Goal: Check status

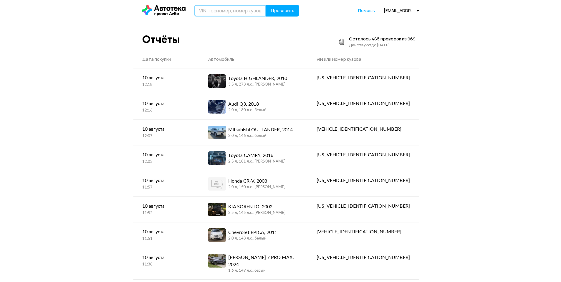
click at [198, 9] on input "text" at bounding box center [231, 11] width 72 height 12
click at [204, 10] on input "text" at bounding box center [231, 11] width 72 height 12
drag, startPoint x: 251, startPoint y: 13, endPoint x: 188, endPoint y: 13, distance: 62.8
click at [186, 13] on div "WDD2383871F122159 Проверить" at bounding box center [220, 11] width 157 height 12
type input "[US_VEHICLE_IDENTIFICATION_NUMBER]"
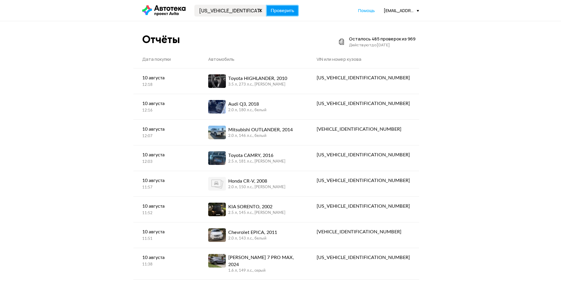
click at [285, 12] on span "Проверить" at bounding box center [283, 10] width 24 height 5
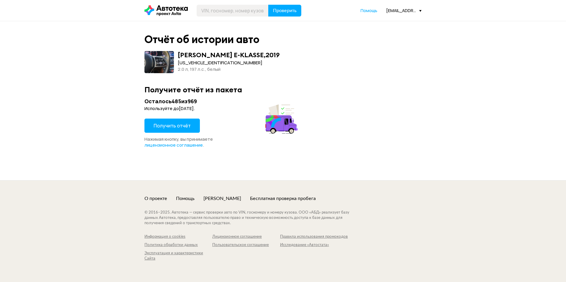
click at [173, 127] on span "Получить отчёт" at bounding box center [172, 125] width 37 height 6
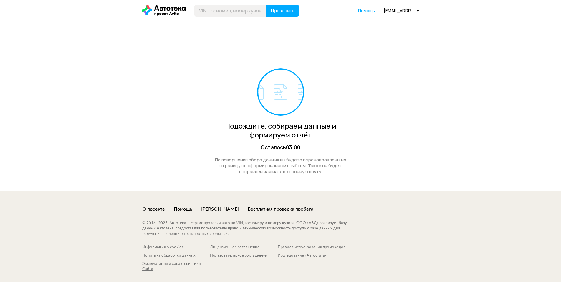
click at [399, 11] on div "[EMAIL_ADDRESS][DOMAIN_NAME]" at bounding box center [401, 11] width 35 height 6
click at [382, 24] on span "Отчёты" at bounding box center [376, 20] width 20 height 7
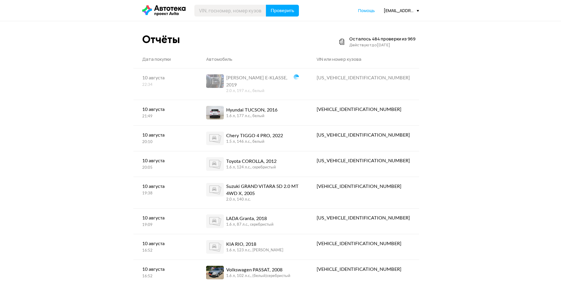
click at [165, 15] on icon at bounding box center [163, 10] width 43 height 11
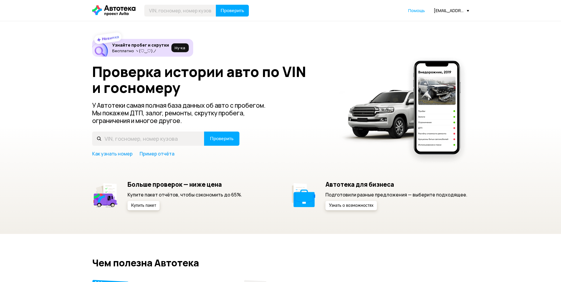
click at [449, 11] on div "[EMAIL_ADDRESS][DOMAIN_NAME]" at bounding box center [451, 11] width 35 height 6
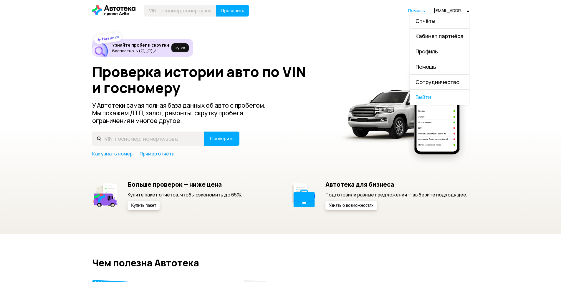
click at [439, 24] on link "Отчёты" at bounding box center [439, 21] width 59 height 15
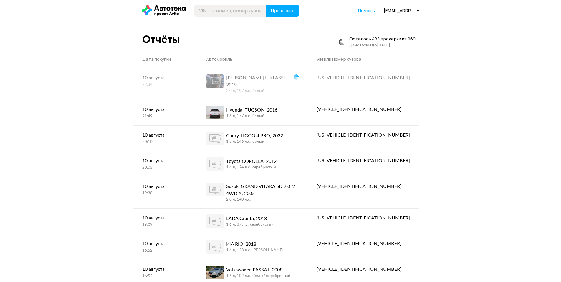
click at [173, 8] on icon at bounding box center [163, 10] width 43 height 11
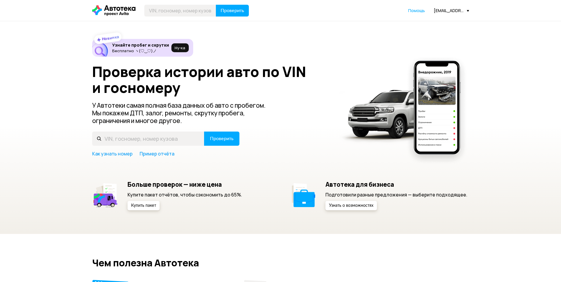
click at [446, 10] on div "[EMAIL_ADDRESS][DOMAIN_NAME]" at bounding box center [451, 11] width 35 height 6
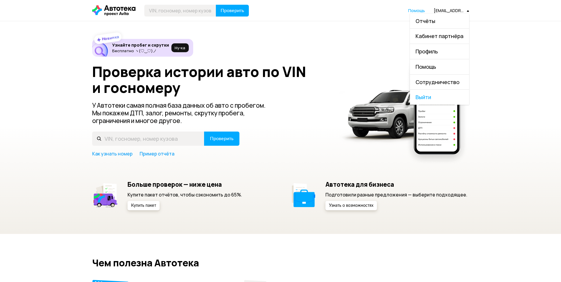
click at [435, 24] on link "Отчёты" at bounding box center [439, 21] width 59 height 15
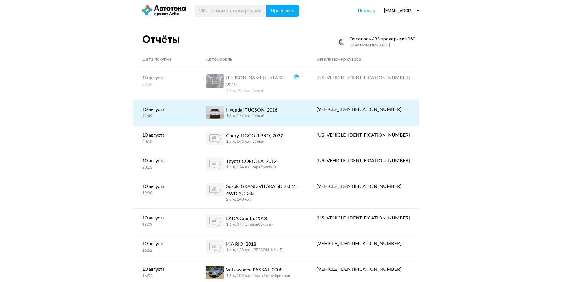
click at [299, 107] on div "Hyundai TUCSON, 2016 1.6 л, 177 л.c., белый" at bounding box center [252, 113] width 93 height 14
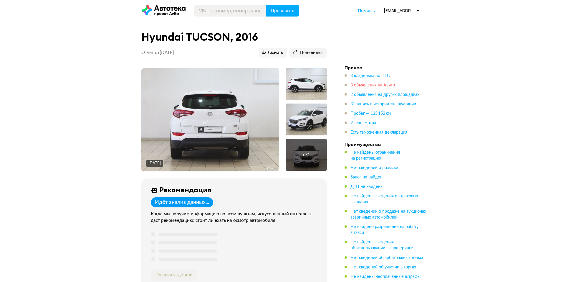
click at [375, 87] on span "3 объявления на Авито" at bounding box center [373, 85] width 45 height 4
click at [389, 8] on div "[EMAIL_ADDRESS][DOMAIN_NAME]" at bounding box center [401, 11] width 35 height 6
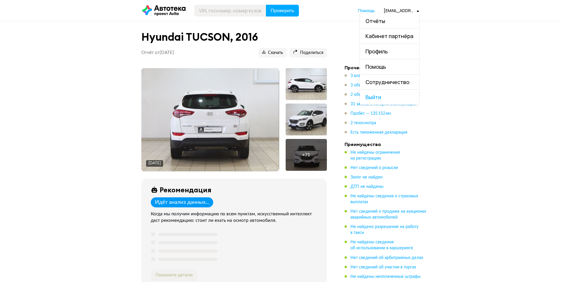
click at [386, 17] on link "Отчёты" at bounding box center [389, 21] width 59 height 15
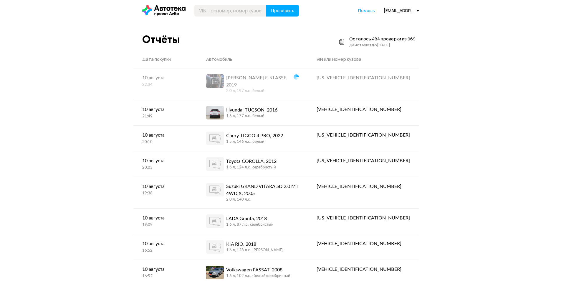
click at [169, 7] on icon at bounding box center [163, 10] width 43 height 11
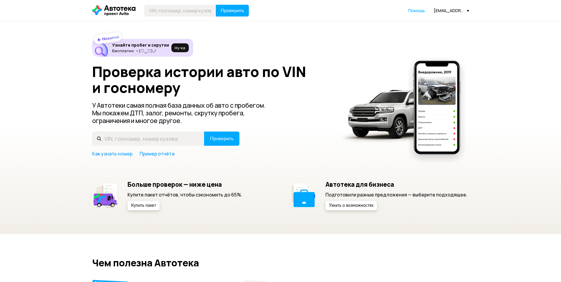
click at [444, 12] on div "[EMAIL_ADDRESS][DOMAIN_NAME]" at bounding box center [451, 11] width 35 height 6
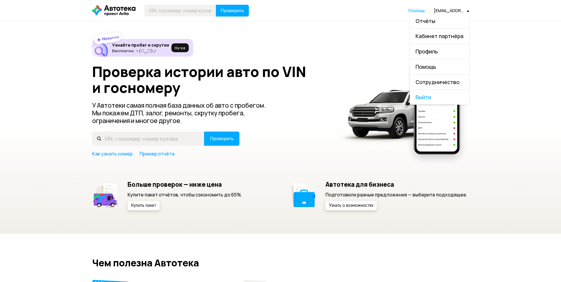
click at [437, 18] on link "Отчёты" at bounding box center [439, 21] width 59 height 15
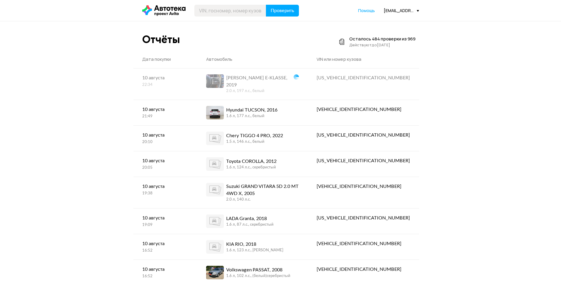
click at [173, 9] on icon at bounding box center [163, 10] width 43 height 11
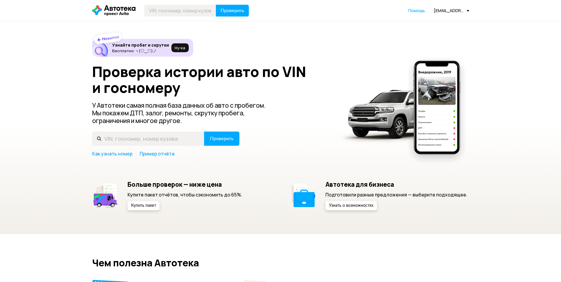
click at [443, 11] on div "[EMAIL_ADDRESS][DOMAIN_NAME]" at bounding box center [451, 11] width 35 height 6
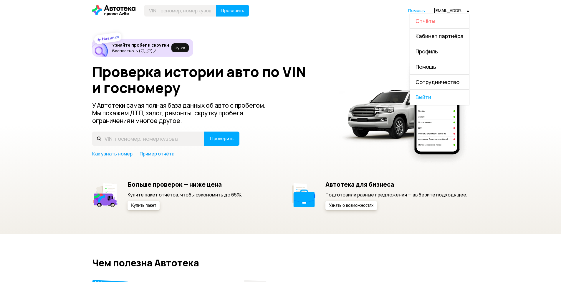
click at [426, 19] on span "Отчёты" at bounding box center [426, 20] width 20 height 7
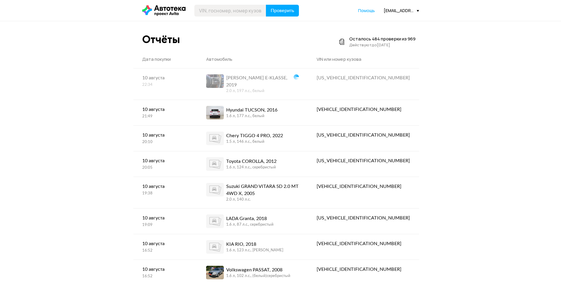
click at [162, 10] on icon at bounding box center [163, 10] width 43 height 11
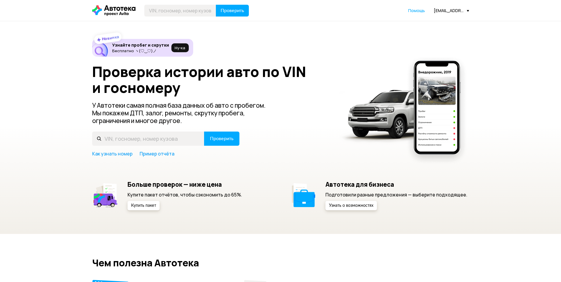
click at [444, 12] on div "[EMAIL_ADDRESS][DOMAIN_NAME]" at bounding box center [451, 11] width 35 height 6
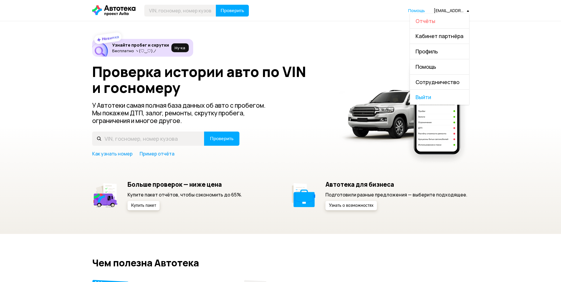
click at [429, 19] on span "Отчёты" at bounding box center [426, 20] width 20 height 7
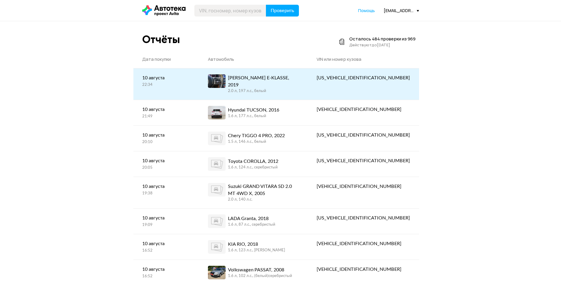
click at [308, 72] on link "[PERSON_NAME] E-KLASSE, 2019 2.0 л, 197 л.c., белый" at bounding box center [253, 83] width 109 height 31
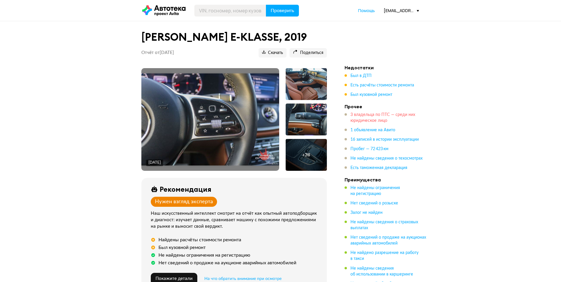
click at [376, 116] on span "3 владельца по ПТС — среди них юридическое лицо" at bounding box center [383, 118] width 65 height 10
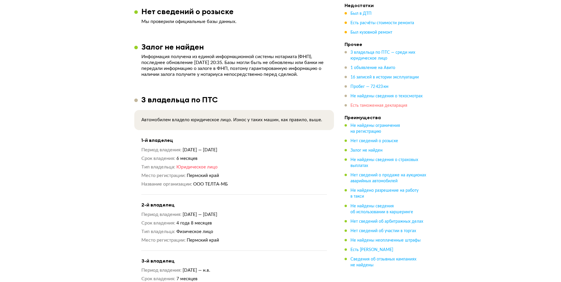
scroll to position [479, 0]
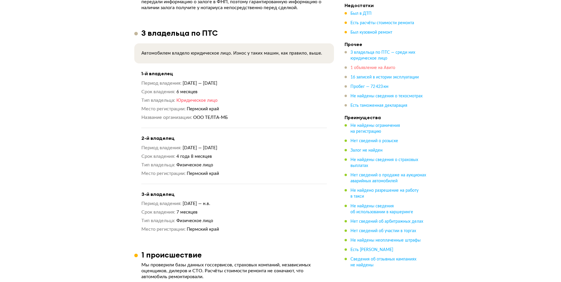
click at [373, 69] on span "1 объявление на Авито" at bounding box center [373, 68] width 45 height 4
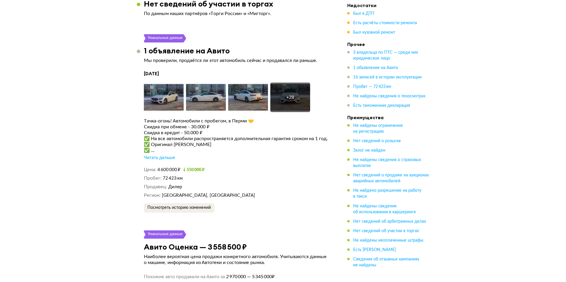
scroll to position [1138, 0]
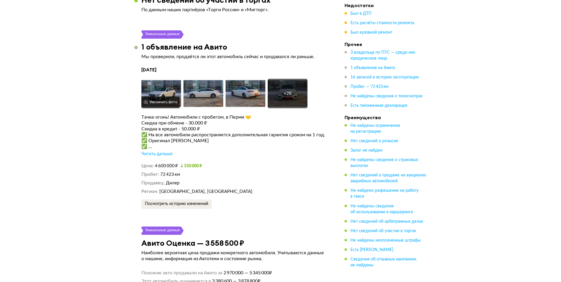
click at [167, 82] on img at bounding box center [161, 93] width 40 height 29
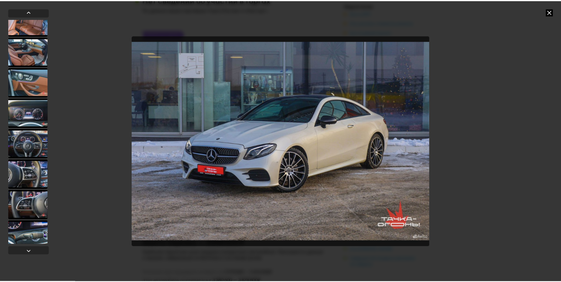
scroll to position [354, 0]
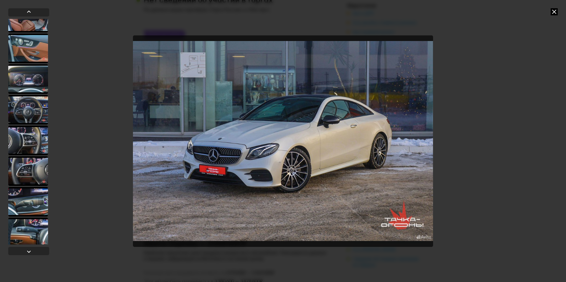
click at [554, 12] on icon at bounding box center [554, 11] width 7 height 7
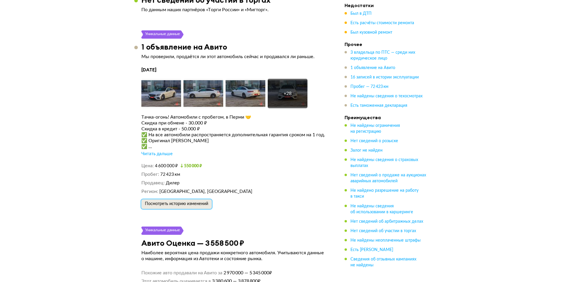
click at [202, 206] on span "Посмотреть историю изменений" at bounding box center [176, 204] width 63 height 4
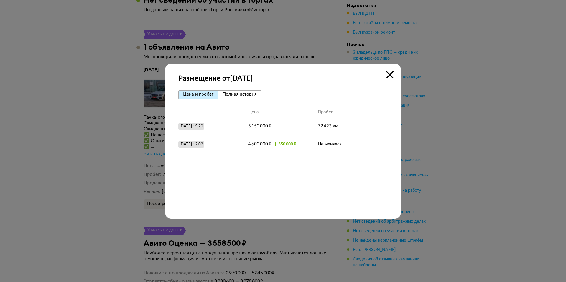
click at [235, 95] on span "Полная история" at bounding box center [240, 94] width 34 height 4
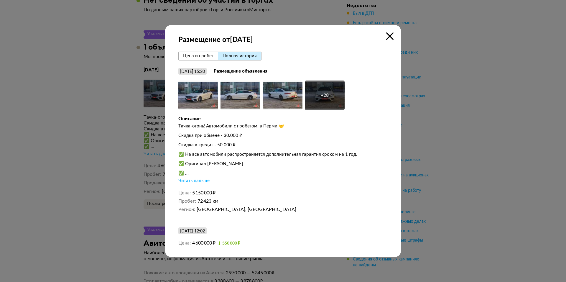
click at [390, 37] on icon at bounding box center [389, 35] width 7 height 7
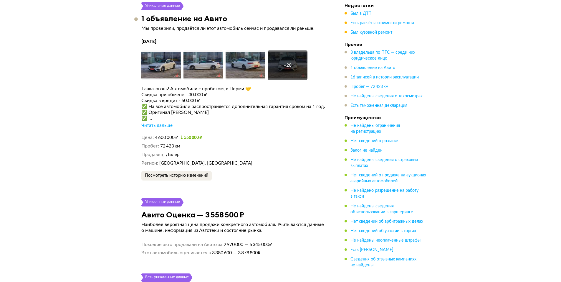
scroll to position [1167, 0]
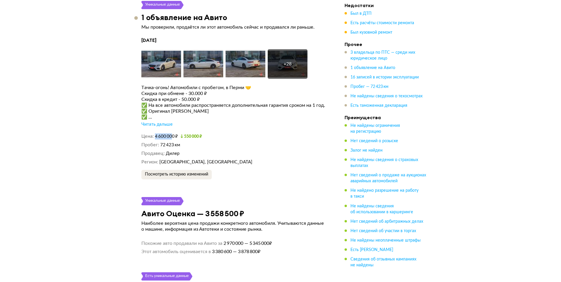
drag, startPoint x: 154, startPoint y: 143, endPoint x: 171, endPoint y: 143, distance: 16.5
click at [171, 139] on dl "Цена 4 600 000 ₽ 550 000 ₽" at bounding box center [234, 136] width 186 height 6
click at [273, 165] on dd "[GEOGRAPHIC_DATA], [GEOGRAPHIC_DATA]" at bounding box center [243, 162] width 168 height 6
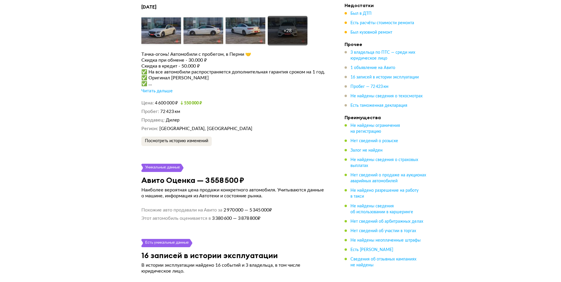
scroll to position [1197, 0]
